Goal: Information Seeking & Learning: Find specific fact

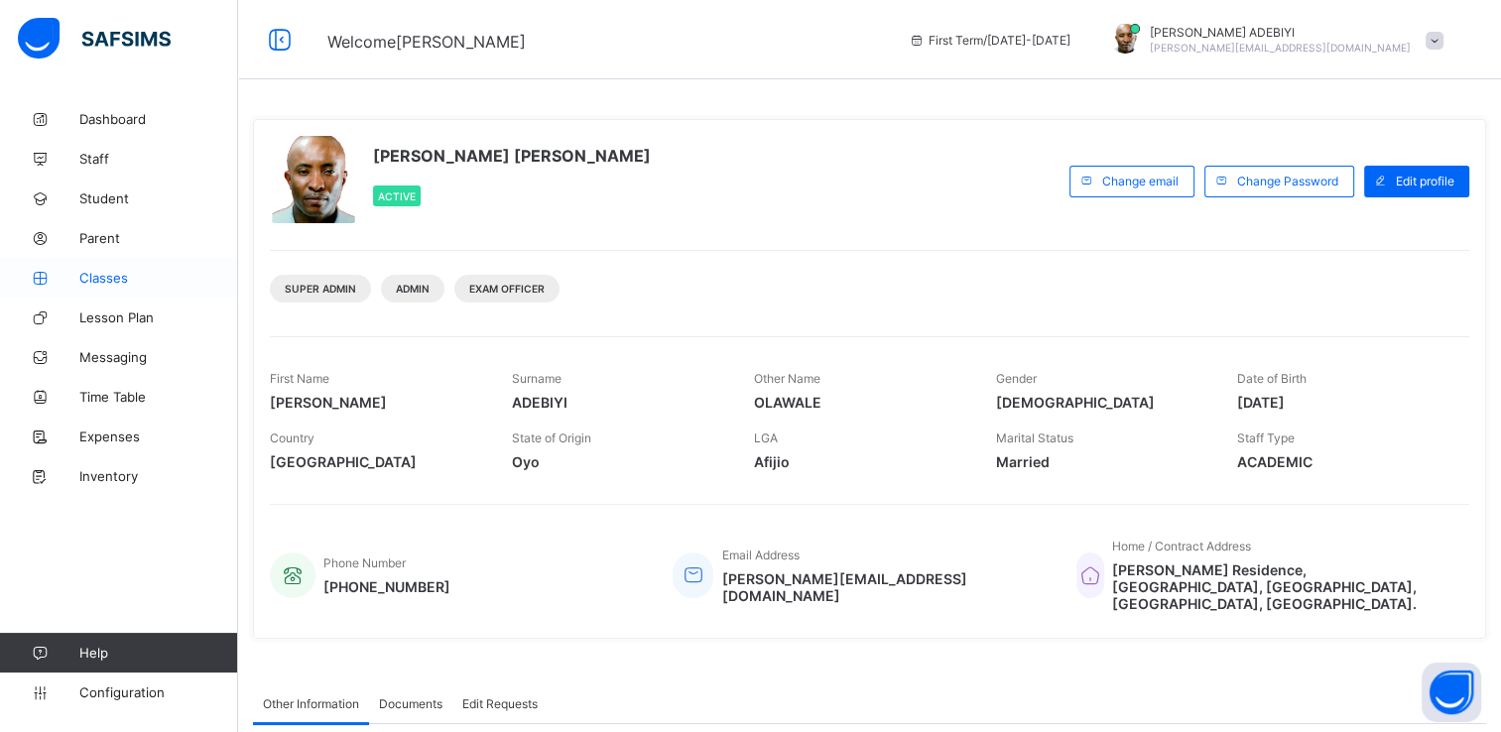
click at [91, 282] on span "Classes" at bounding box center [158, 278] width 159 height 16
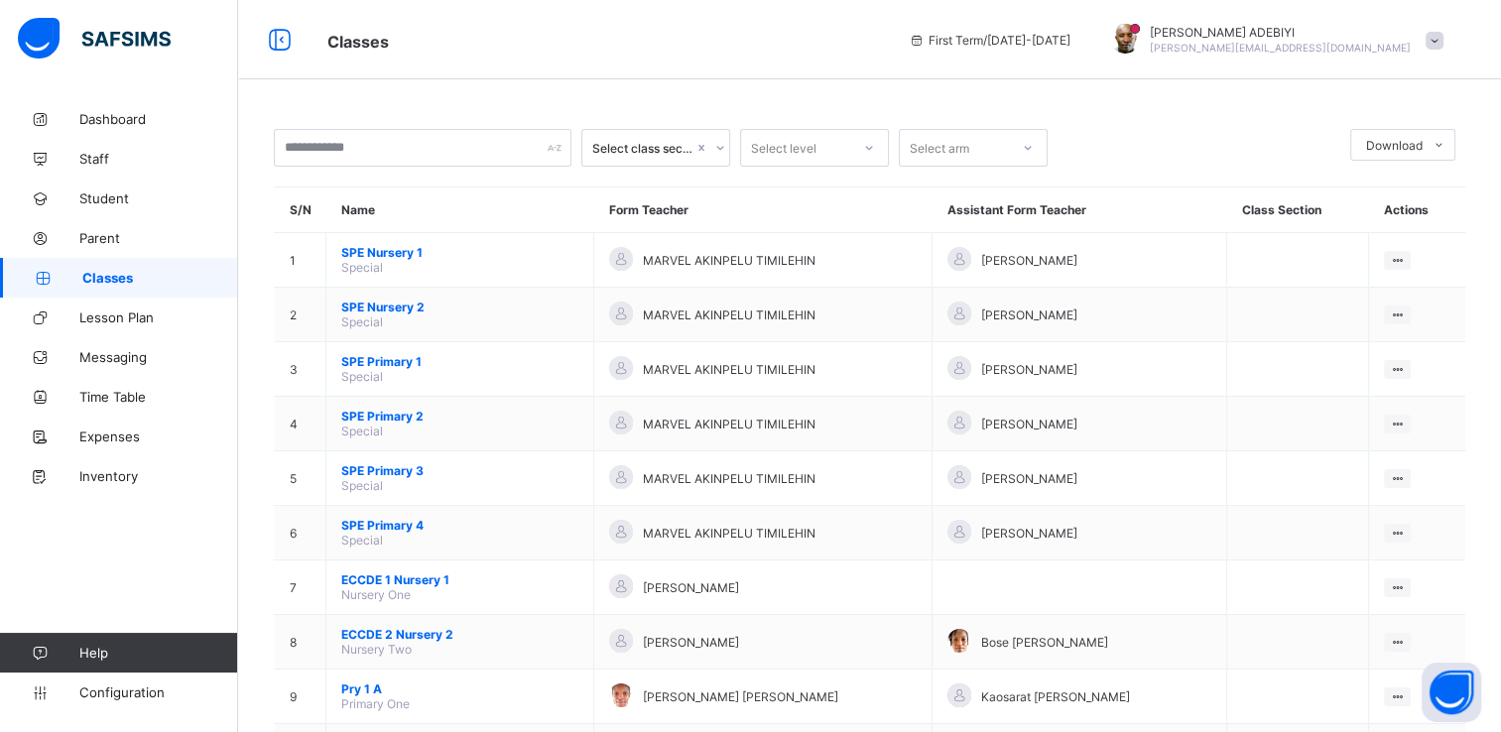
scroll to position [864, 0]
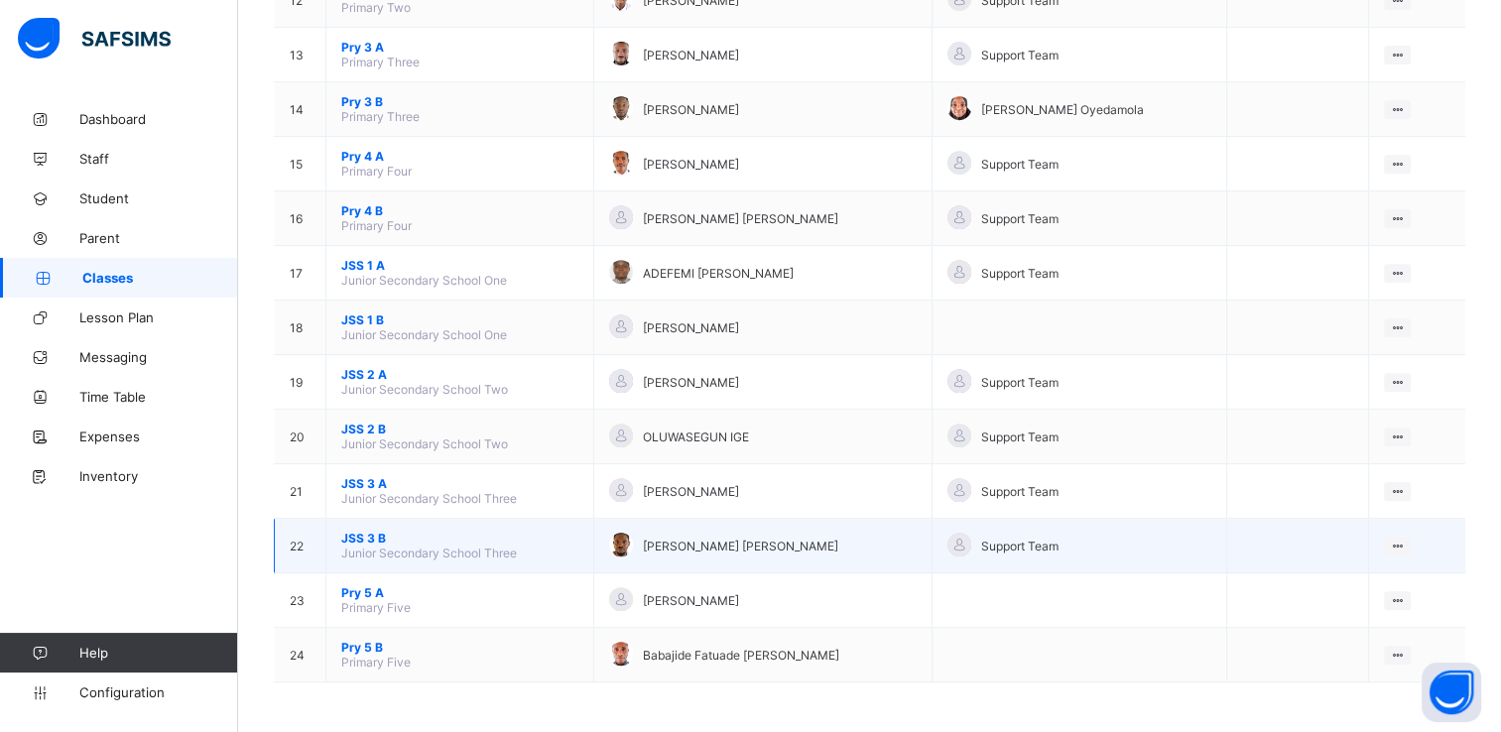
click at [368, 539] on span "JSS 3 B" at bounding box center [459, 538] width 237 height 15
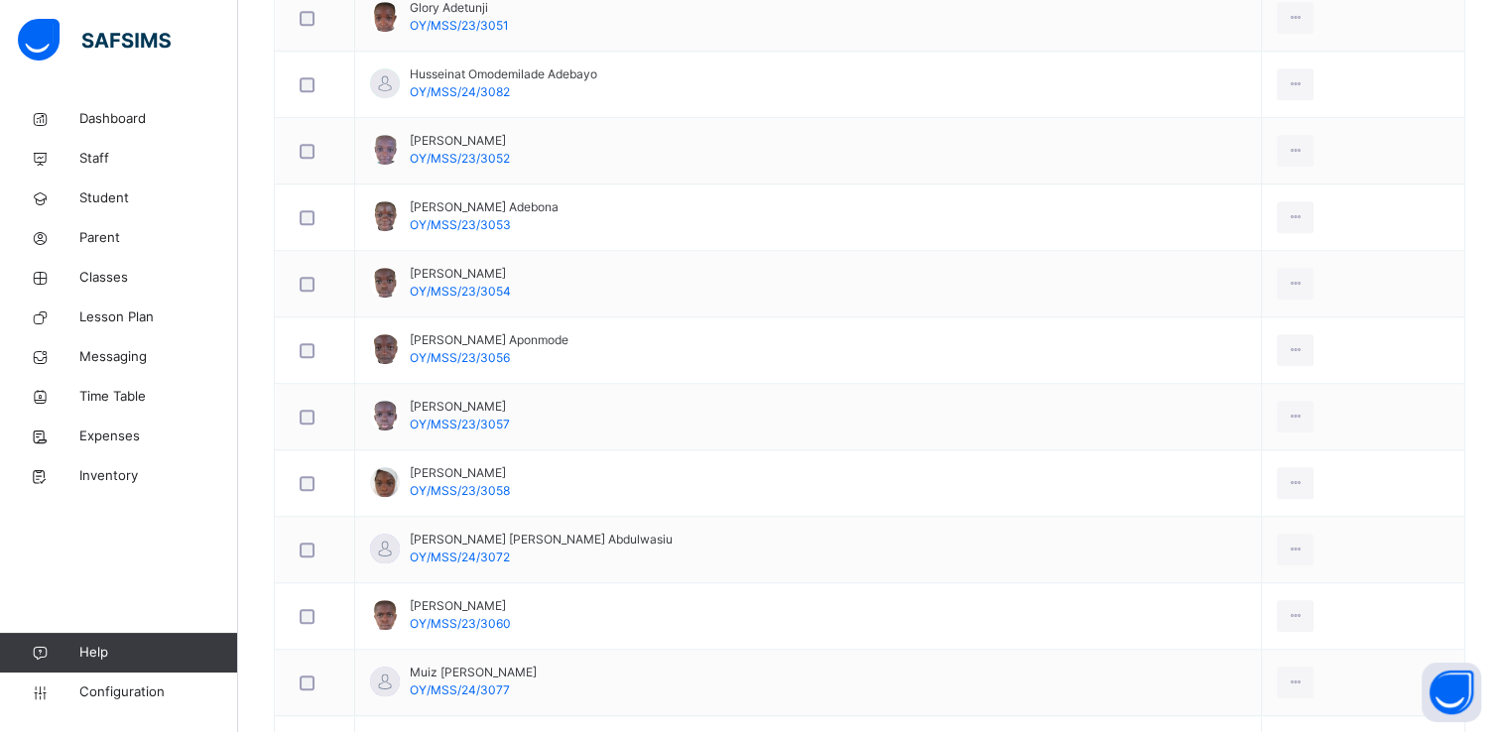
scroll to position [2080, 0]
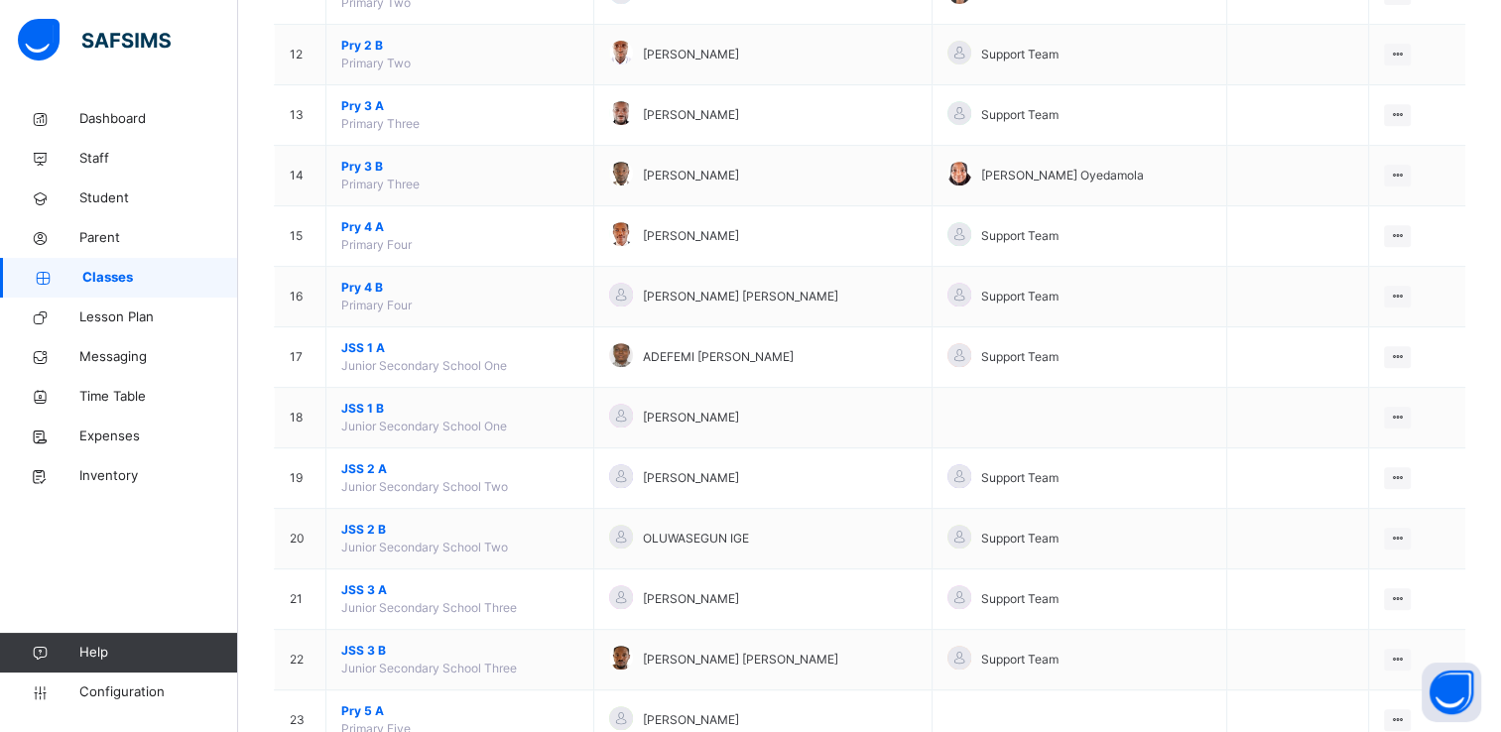
scroll to position [1000, 0]
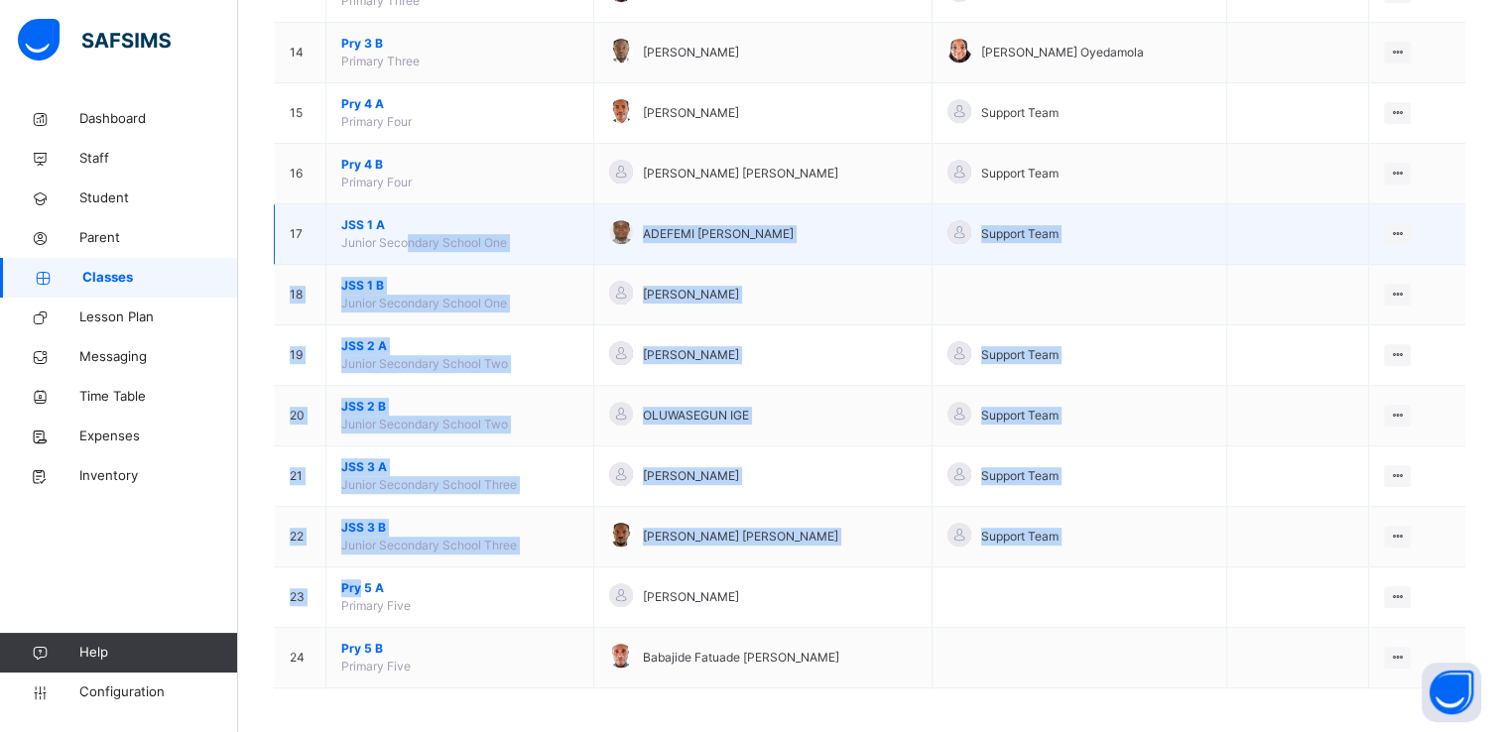
drag, startPoint x: 358, startPoint y: 586, endPoint x: 407, endPoint y: 241, distance: 347.8
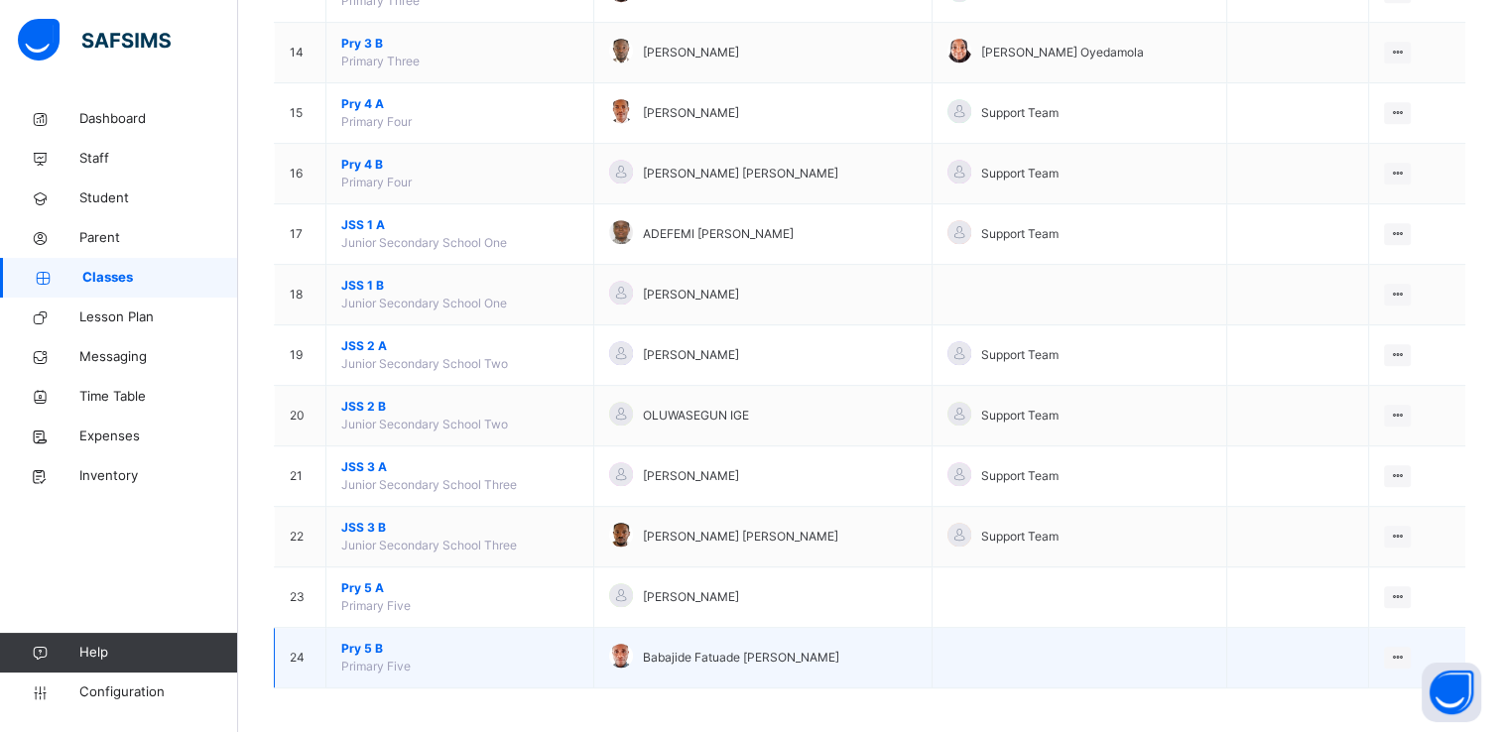
click at [484, 655] on td "Pry 5 B Primary Five" at bounding box center [460, 658] width 268 height 61
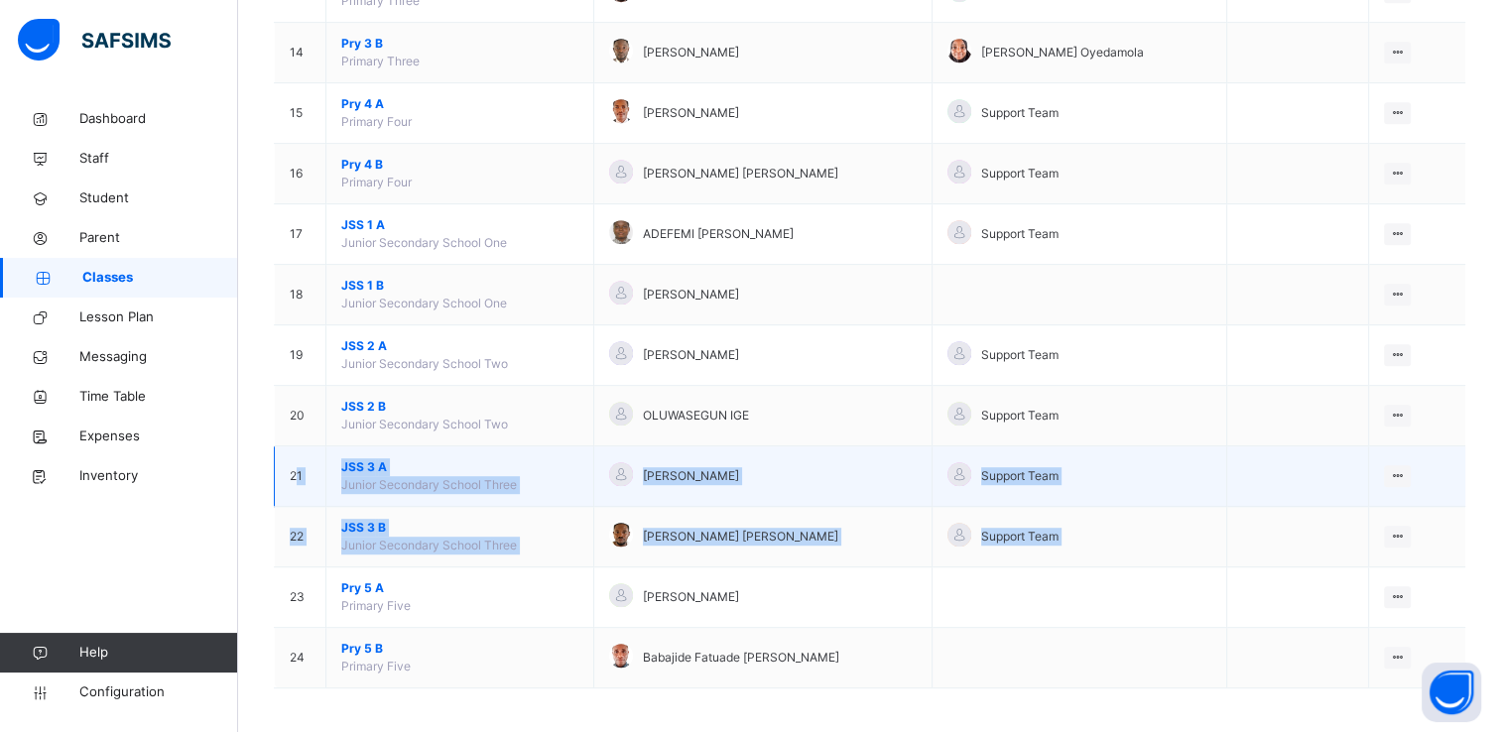
drag, startPoint x: 278, startPoint y: 591, endPoint x: 296, endPoint y: 471, distance: 121.4
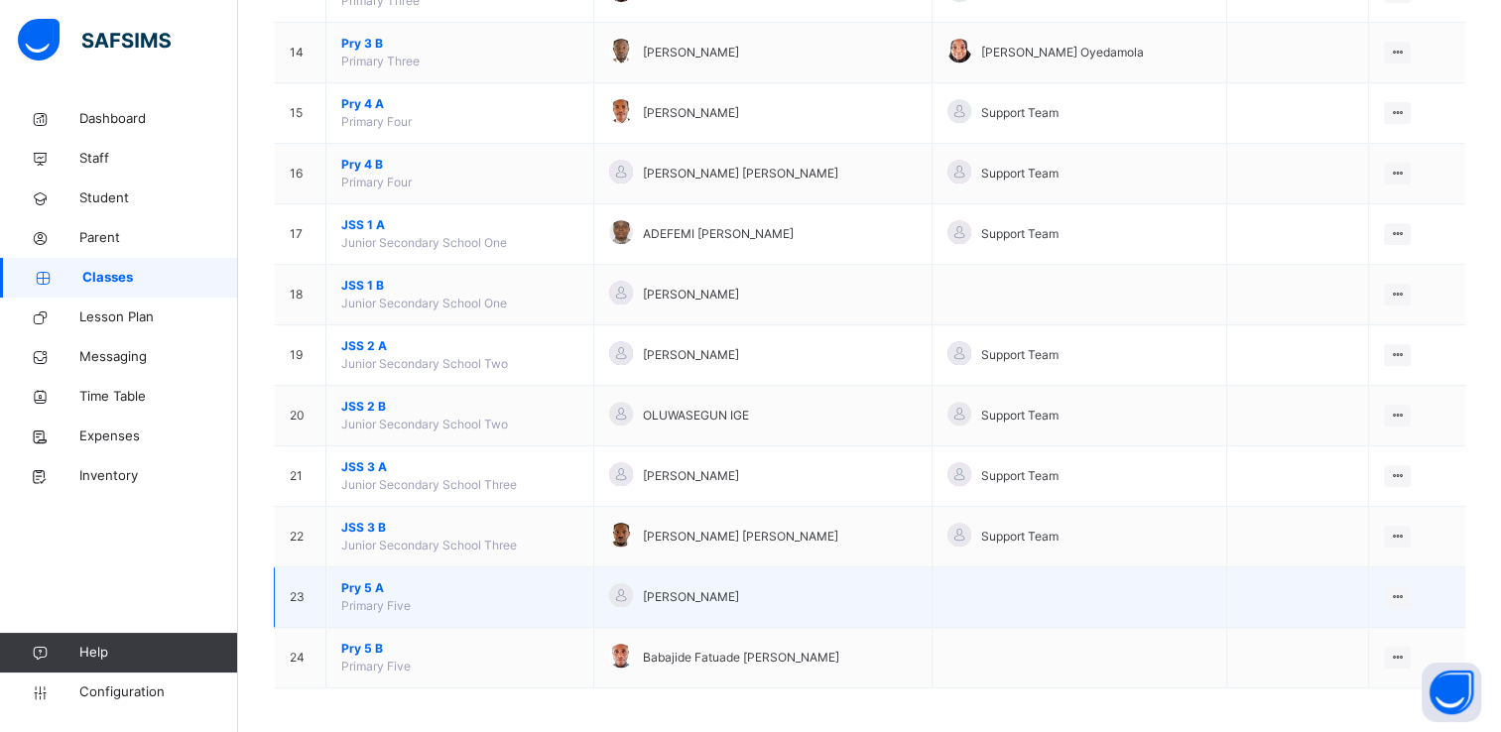
drag, startPoint x: 296, startPoint y: 471, endPoint x: 460, endPoint y: 582, distance: 198.2
click at [460, 582] on span "Pry 5 A" at bounding box center [459, 589] width 237 height 18
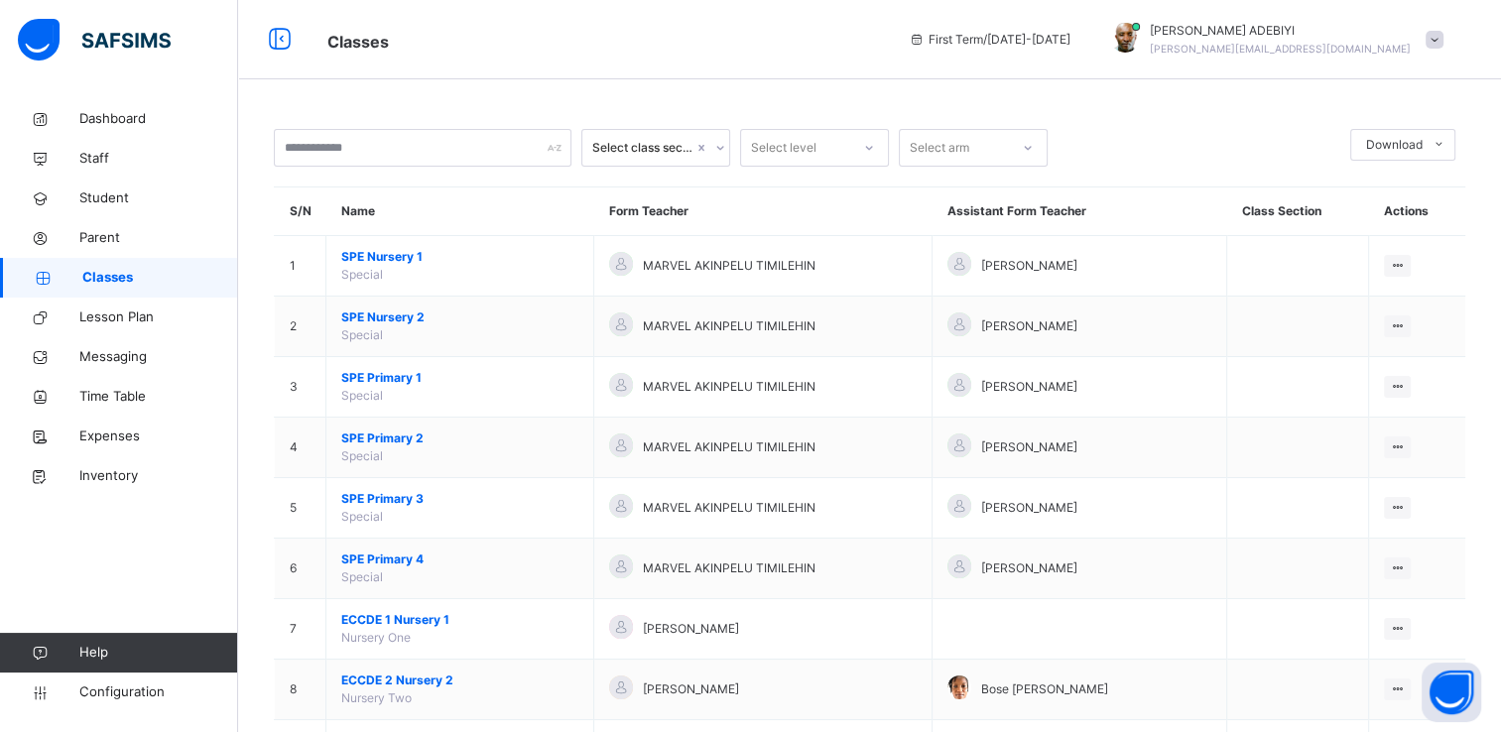
scroll to position [1000, 0]
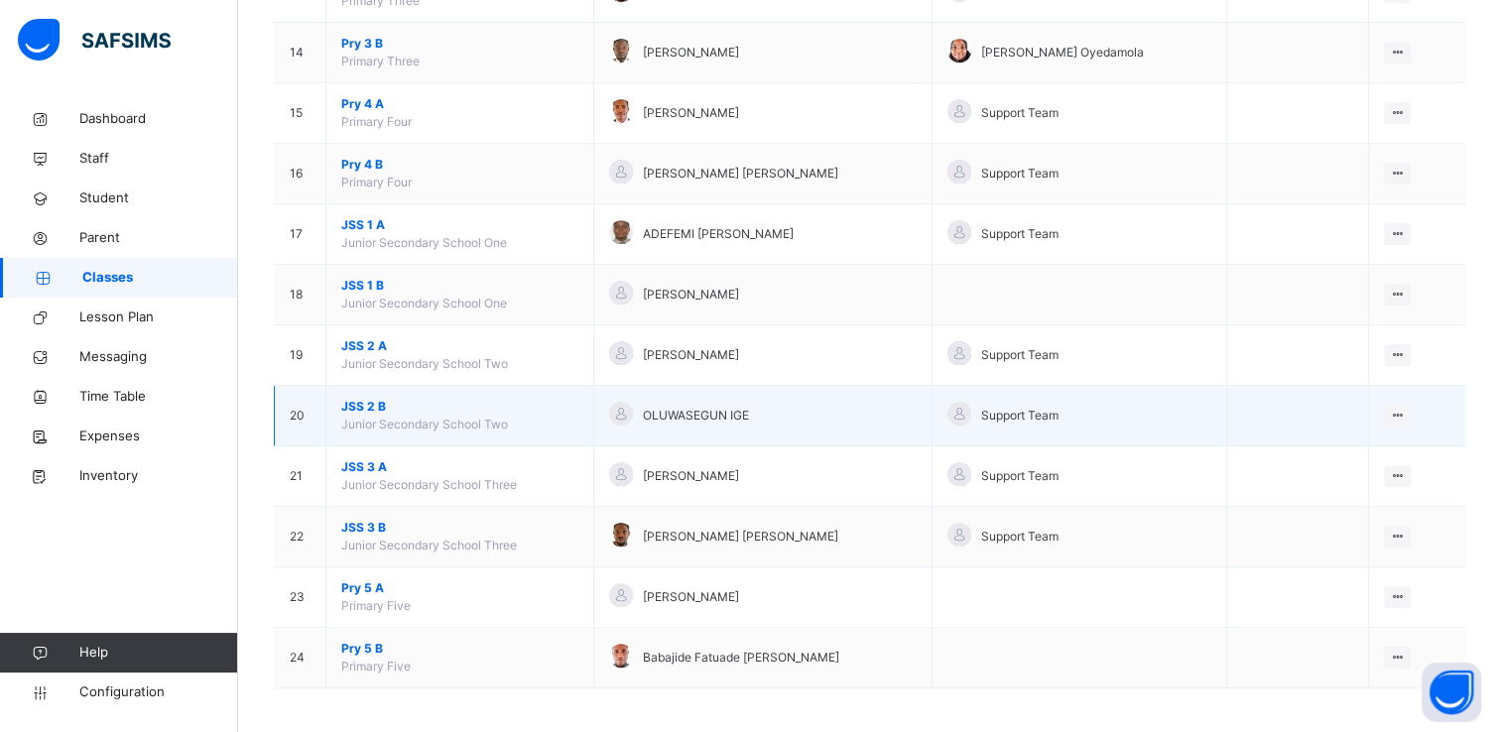
click at [365, 403] on span "JSS 2 B" at bounding box center [459, 407] width 237 height 18
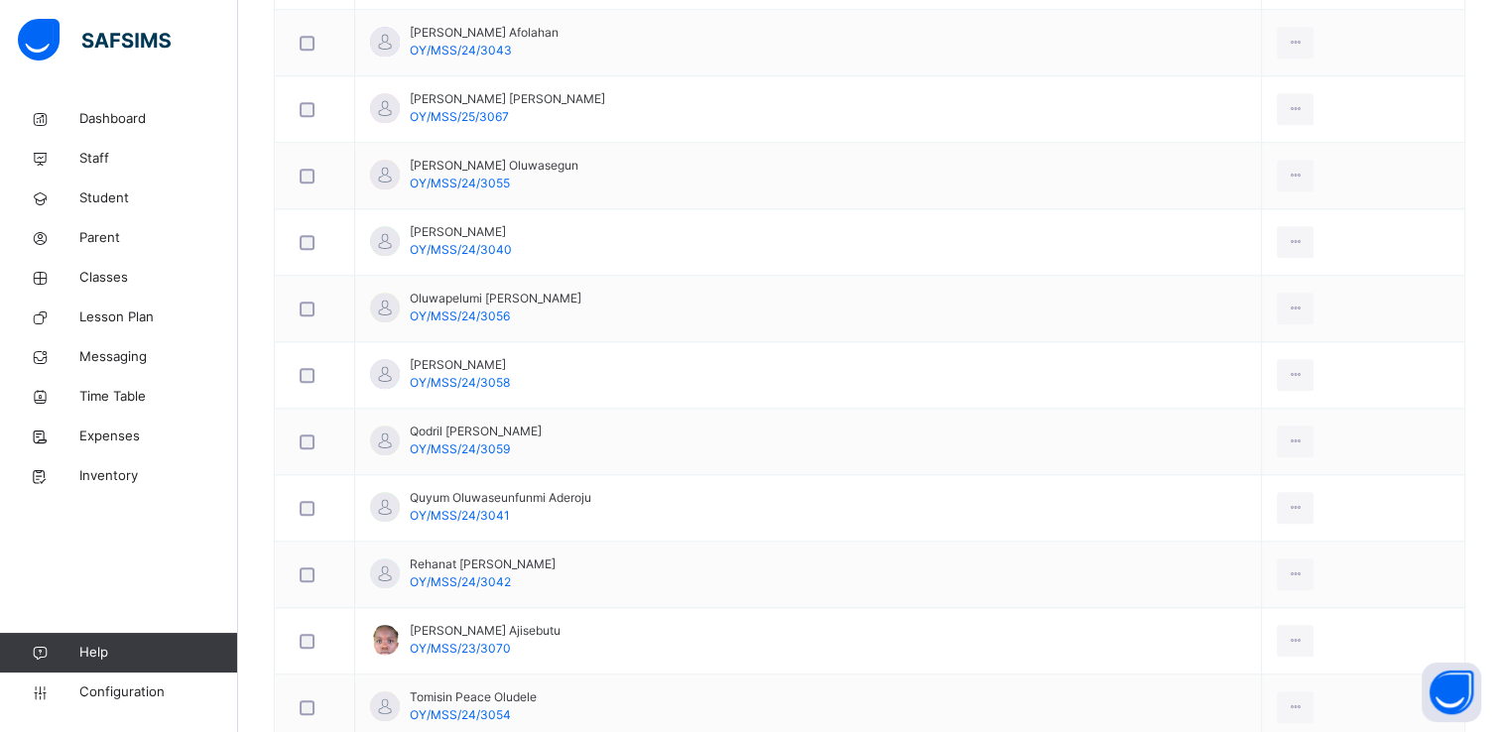
scroll to position [2044, 0]
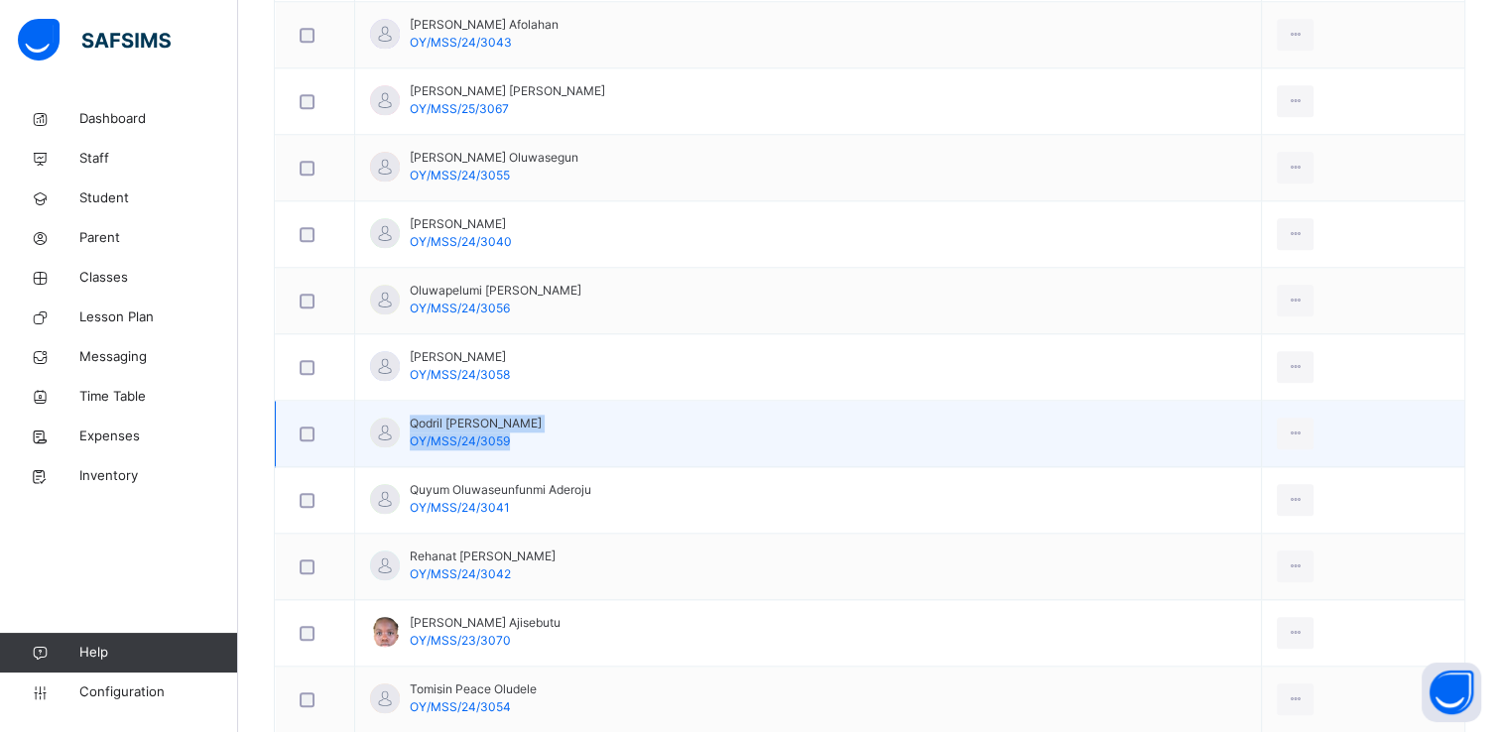
drag, startPoint x: 411, startPoint y: 415, endPoint x: 533, endPoint y: 409, distance: 122.2
click at [533, 409] on td "Qodril [PERSON_NAME] OY/MSS/24/3059" at bounding box center [808, 434] width 907 height 66
copy div "Qodril [PERSON_NAME] OY/MSS/24/3059"
click at [512, 447] on td "Qodril [PERSON_NAME] OY/MSS/24/3059" at bounding box center [808, 434] width 907 height 66
drag, startPoint x: 508, startPoint y: 436, endPoint x: 409, endPoint y: 443, distance: 99.5
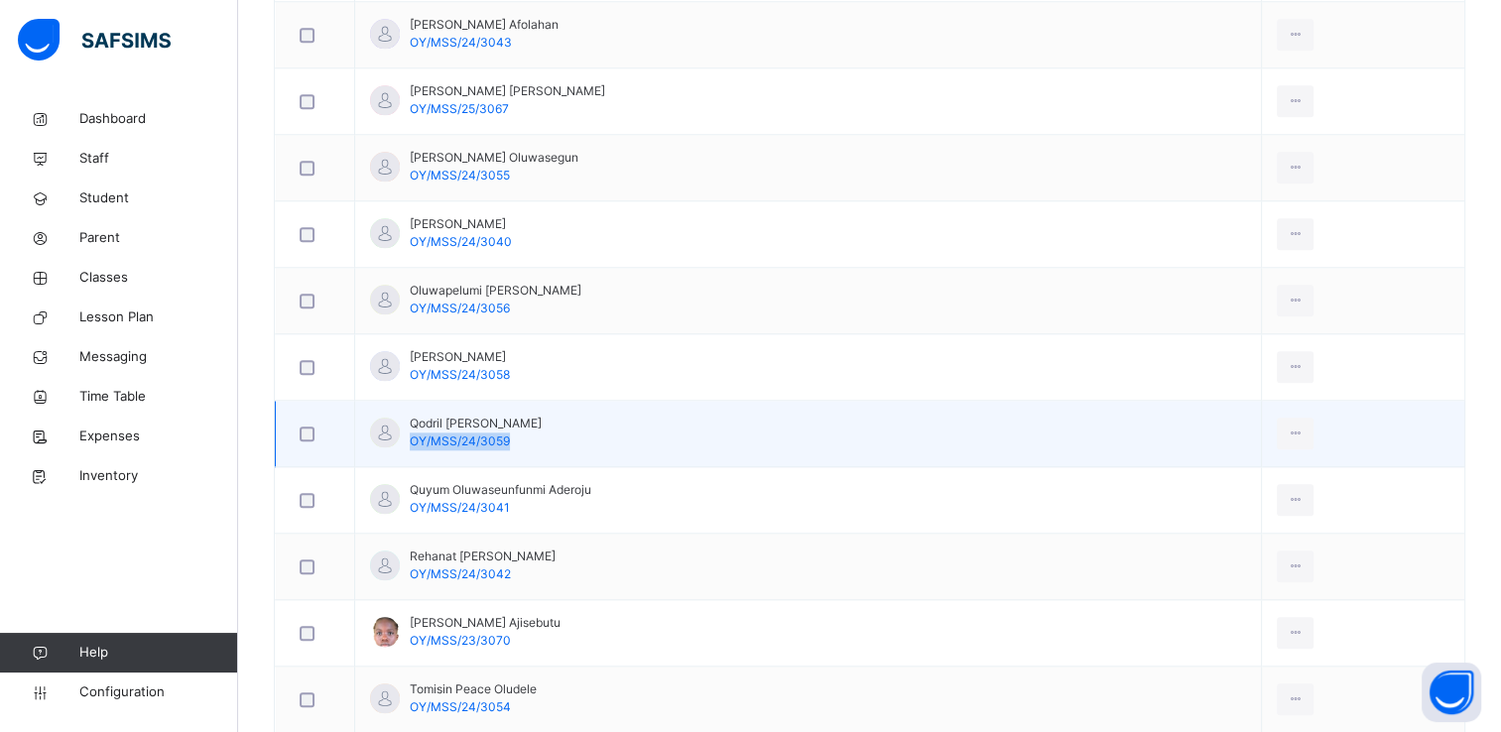
click at [410, 443] on div "Qodril [PERSON_NAME] OY/MSS/24/3059" at bounding box center [476, 433] width 132 height 36
copy span "OY/MSS/24/3059"
